Goal: Task Accomplishment & Management: Use online tool/utility

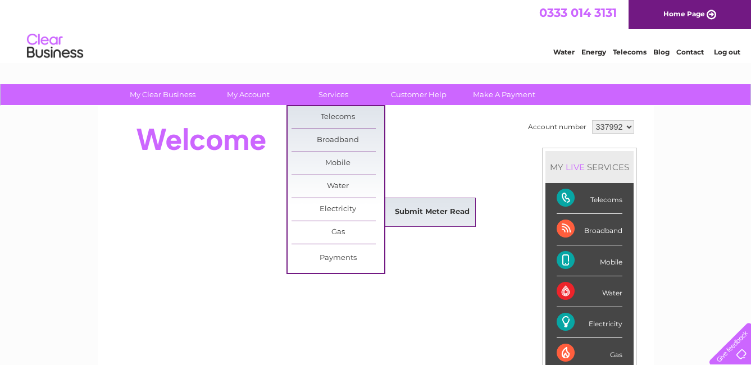
click at [440, 212] on link "Submit Meter Read" at bounding box center [432, 212] width 93 height 22
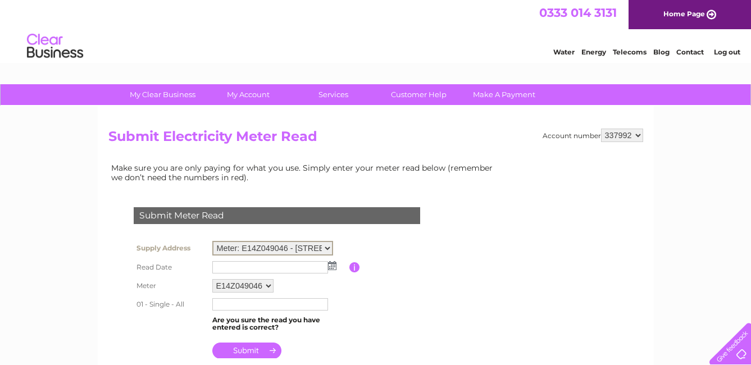
click at [329, 247] on select "Meter: E14Z049046 - [STREET_ADDRESS][PERSON_NAME] 4BE Meter: 250446435 - Capel …" at bounding box center [272, 248] width 121 height 15
select select "134703"
click at [212, 241] on select "Meter: E14Z049046 - [STREET_ADDRESS][PERSON_NAME] 4BE Meter: 250446435 - Capel …" at bounding box center [272, 248] width 121 height 15
click at [330, 267] on img at bounding box center [332, 264] width 8 height 9
click at [334, 264] on img at bounding box center [332, 264] width 8 height 9
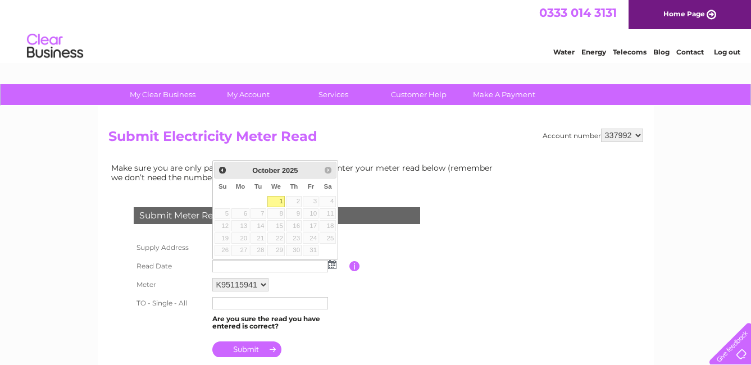
click at [280, 199] on link "1" at bounding box center [276, 201] width 18 height 11
type input "2025/10/01"
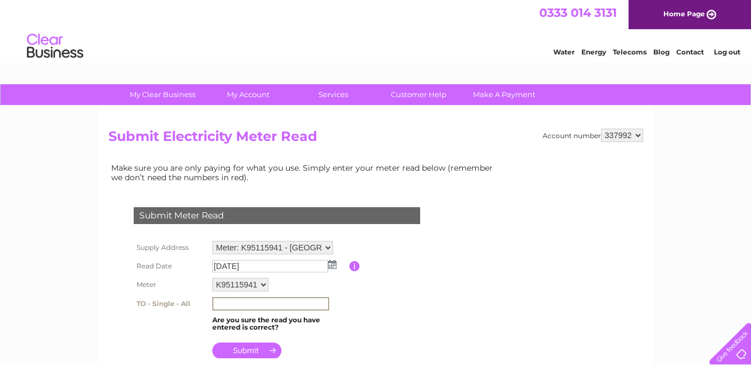
click at [228, 303] on input "text" at bounding box center [270, 303] width 117 height 13
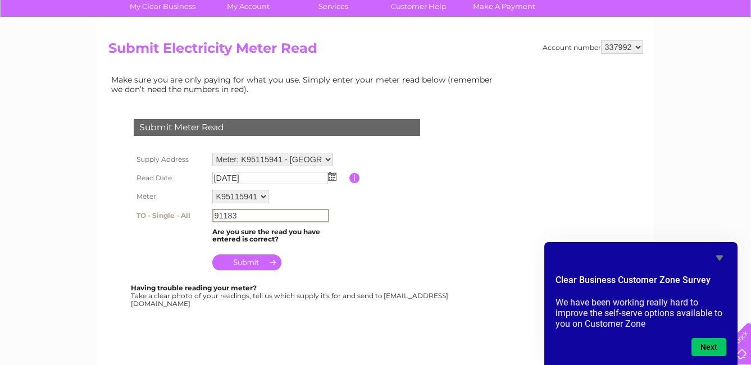
scroll to position [112, 0]
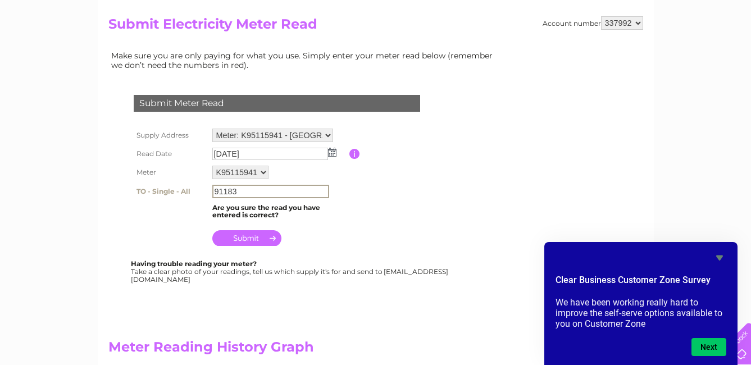
type input "91183"
click at [244, 237] on input "submit" at bounding box center [246, 238] width 69 height 16
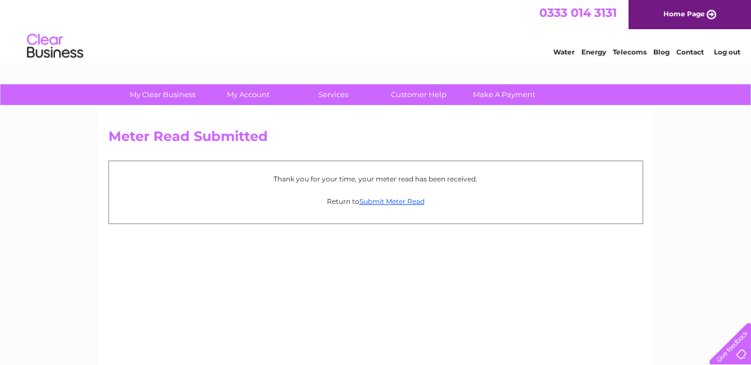
click at [725, 51] on link "Log out" at bounding box center [727, 52] width 26 height 8
